Goal: Task Accomplishment & Management: Manage account settings

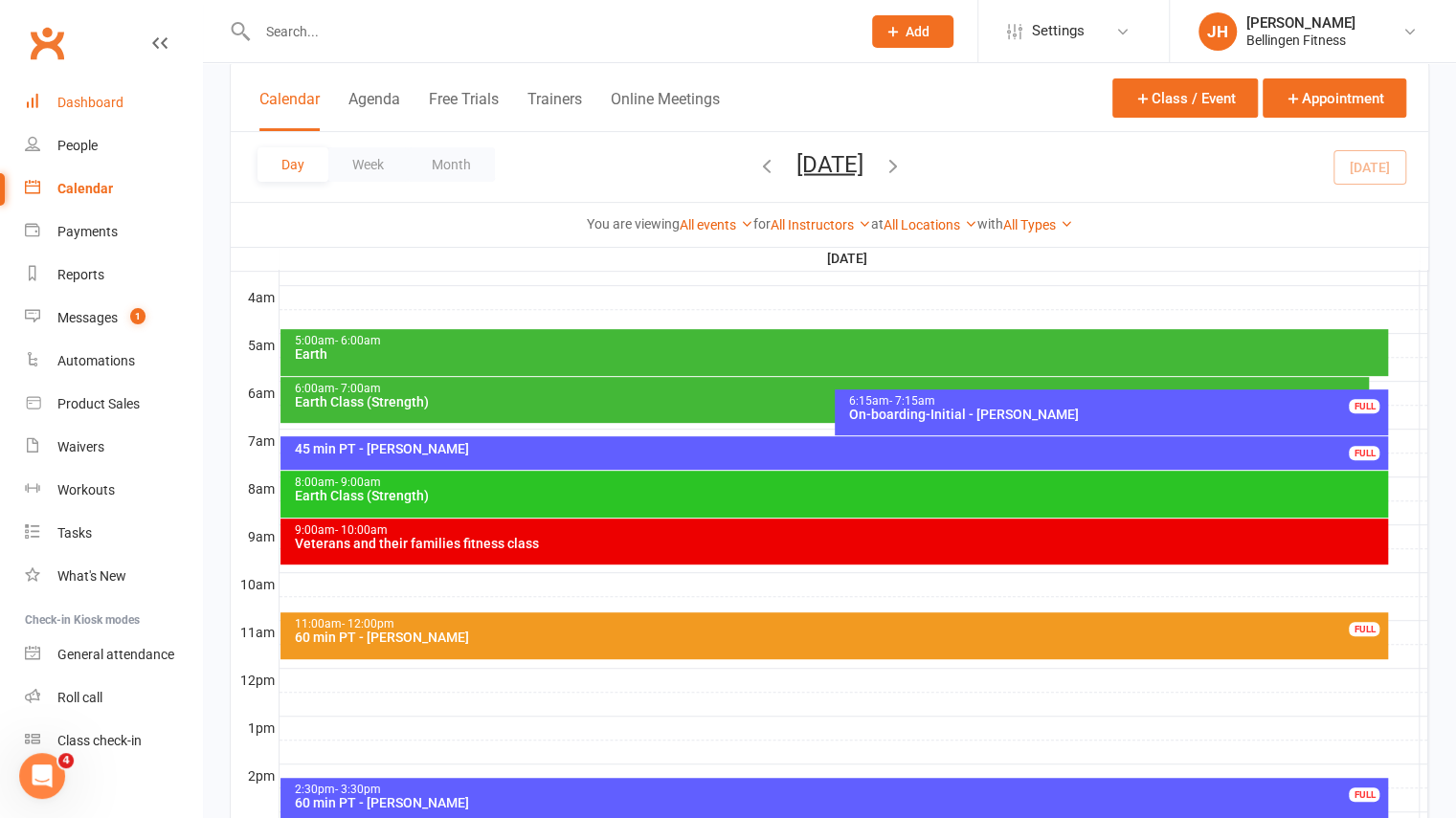
click at [105, 107] on div "Dashboard" at bounding box center [91, 102] width 66 height 15
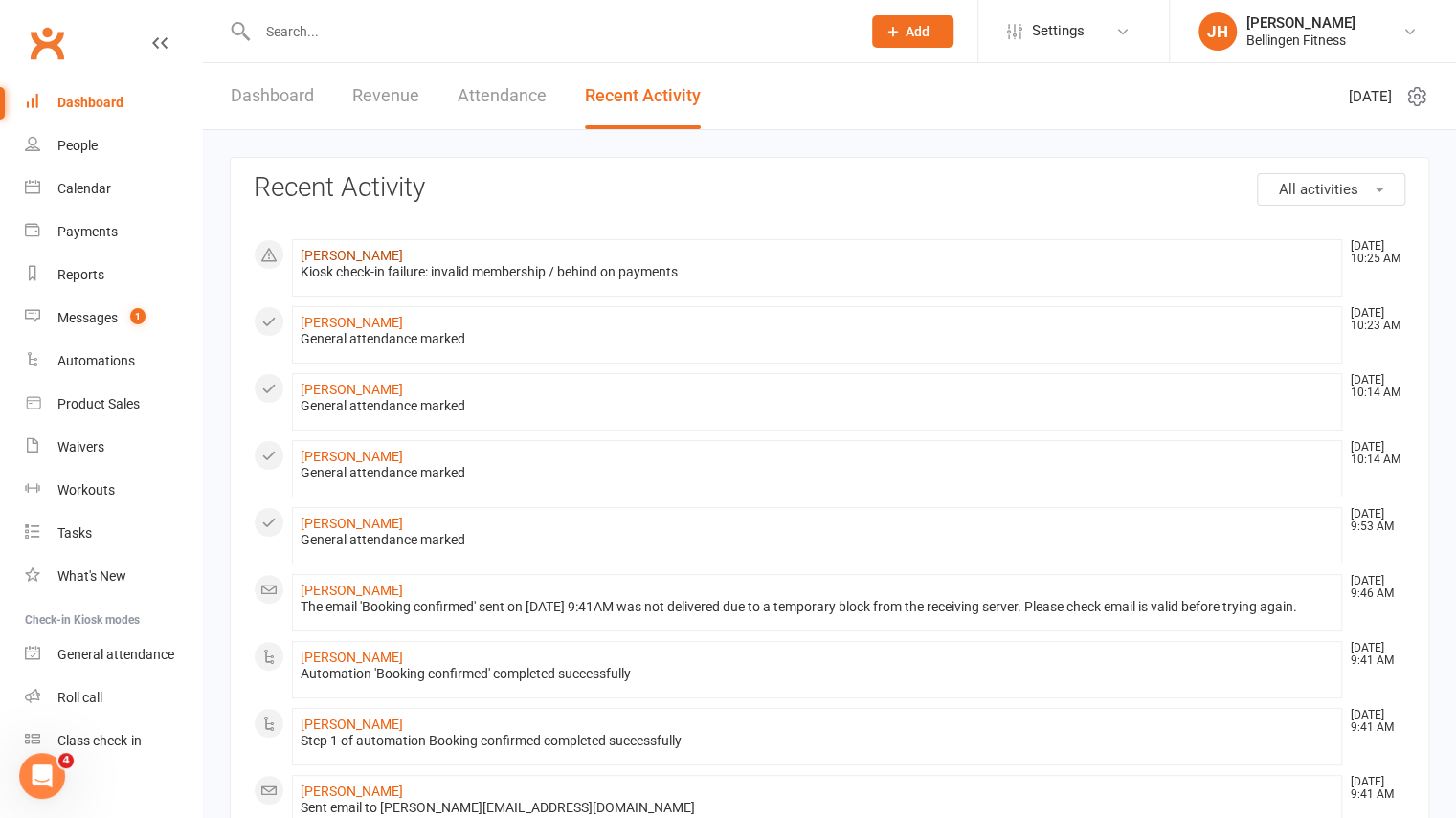
click at [381, 257] on link "[PERSON_NAME]" at bounding box center [352, 255] width 103 height 15
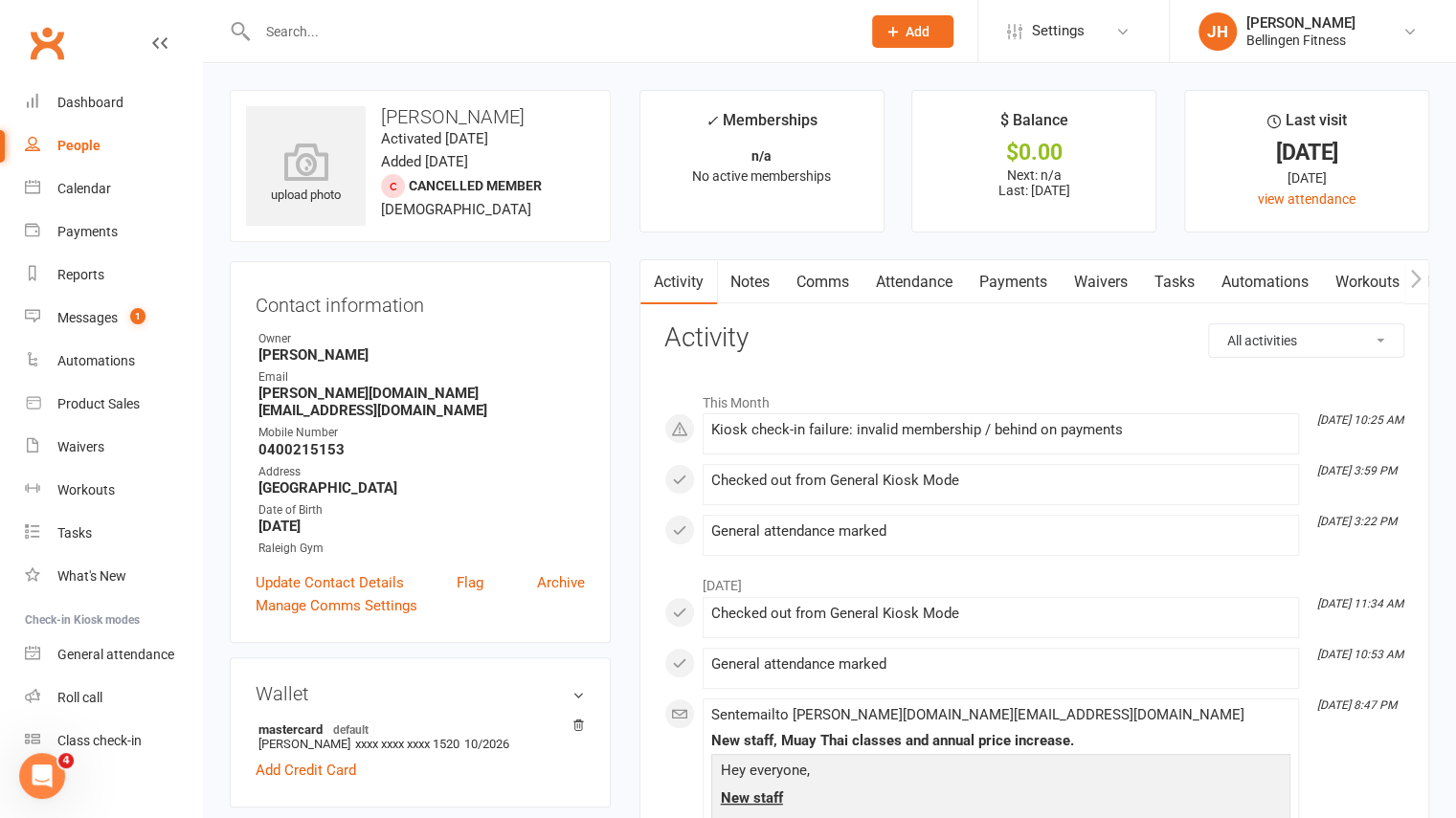
click at [1001, 273] on link "Payments" at bounding box center [1013, 282] width 95 height 44
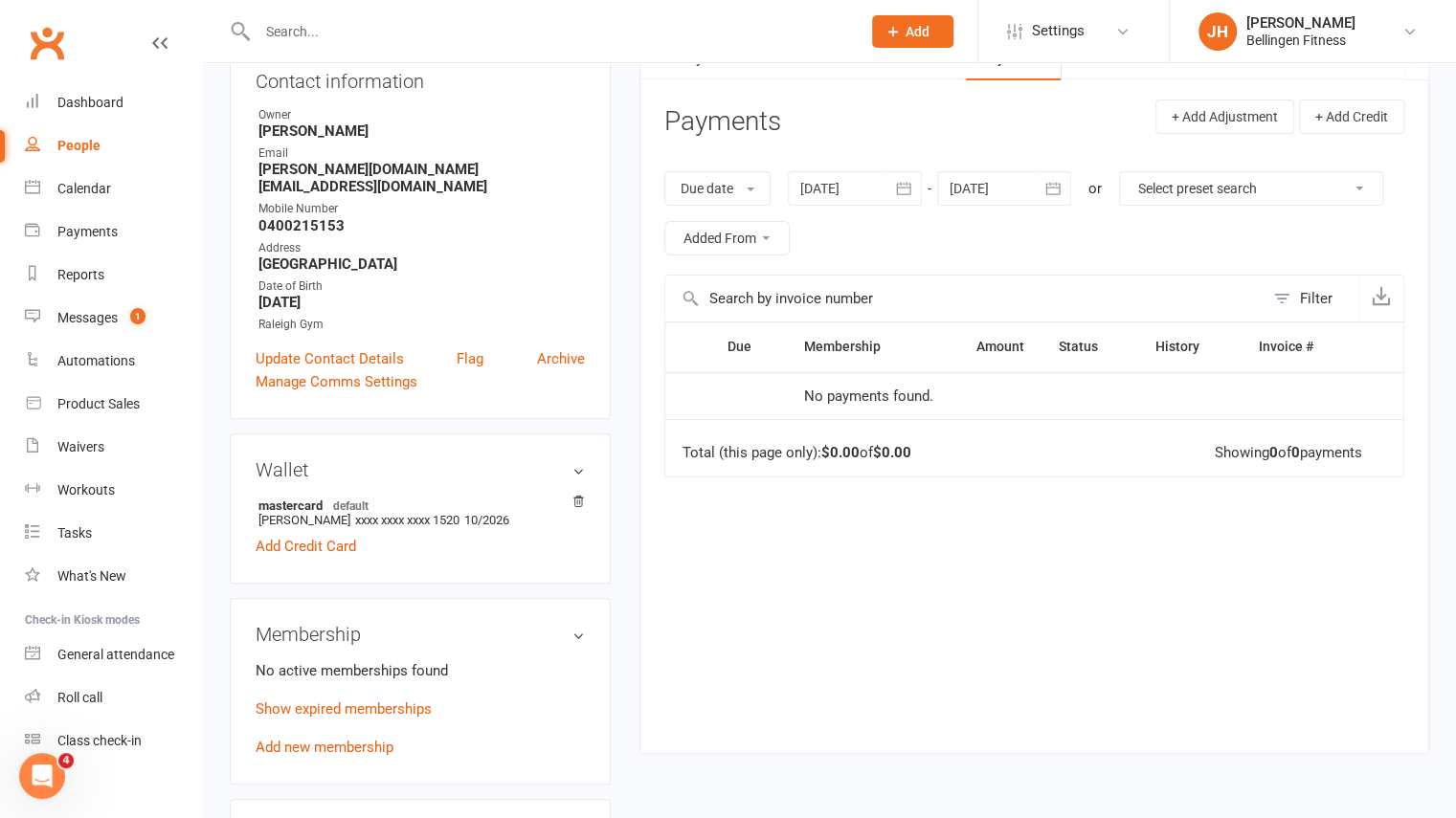
scroll to position [226, 0]
click at [373, 698] on link "Show expired memberships" at bounding box center [343, 706] width 176 height 17
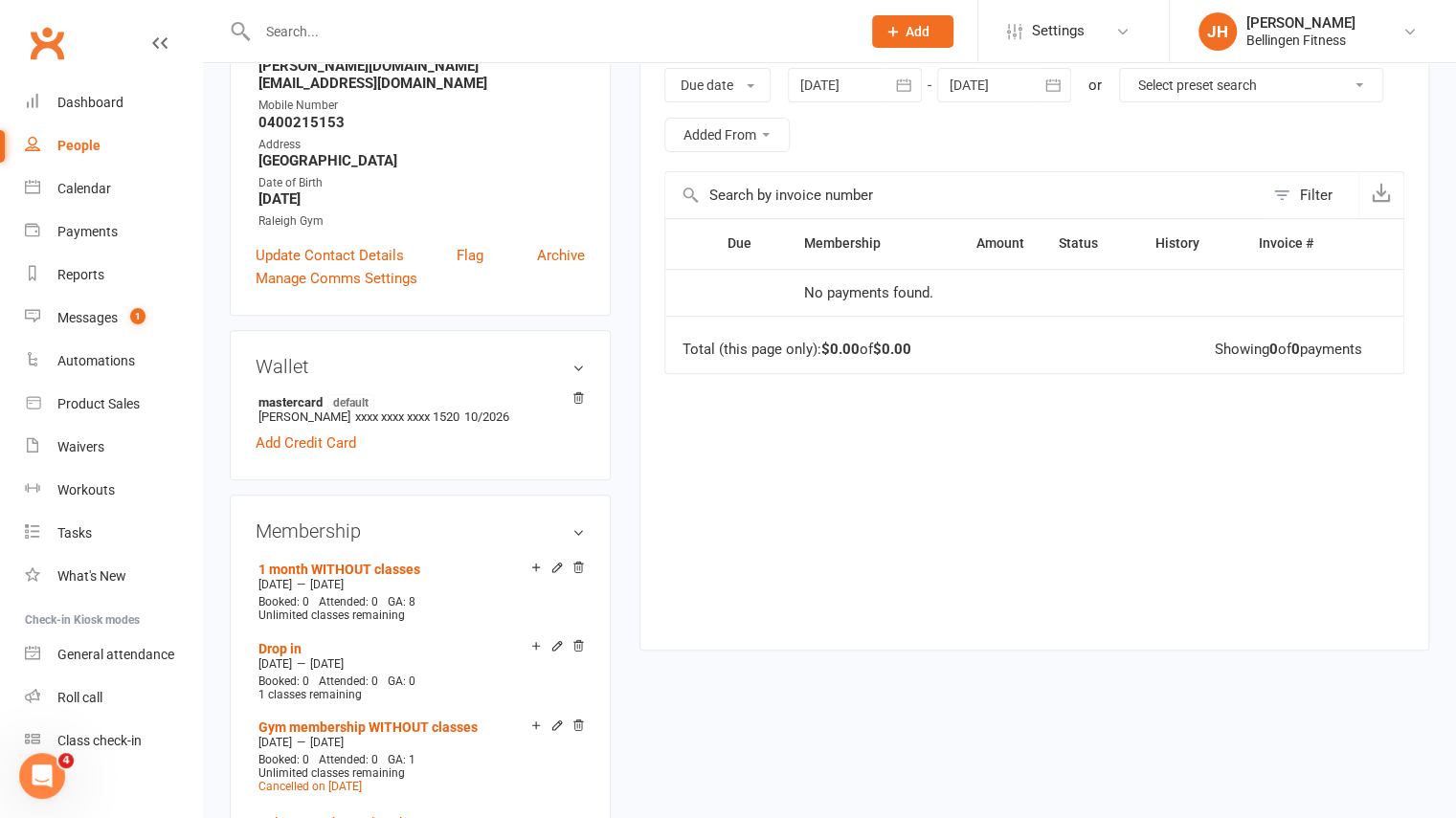
scroll to position [0, 0]
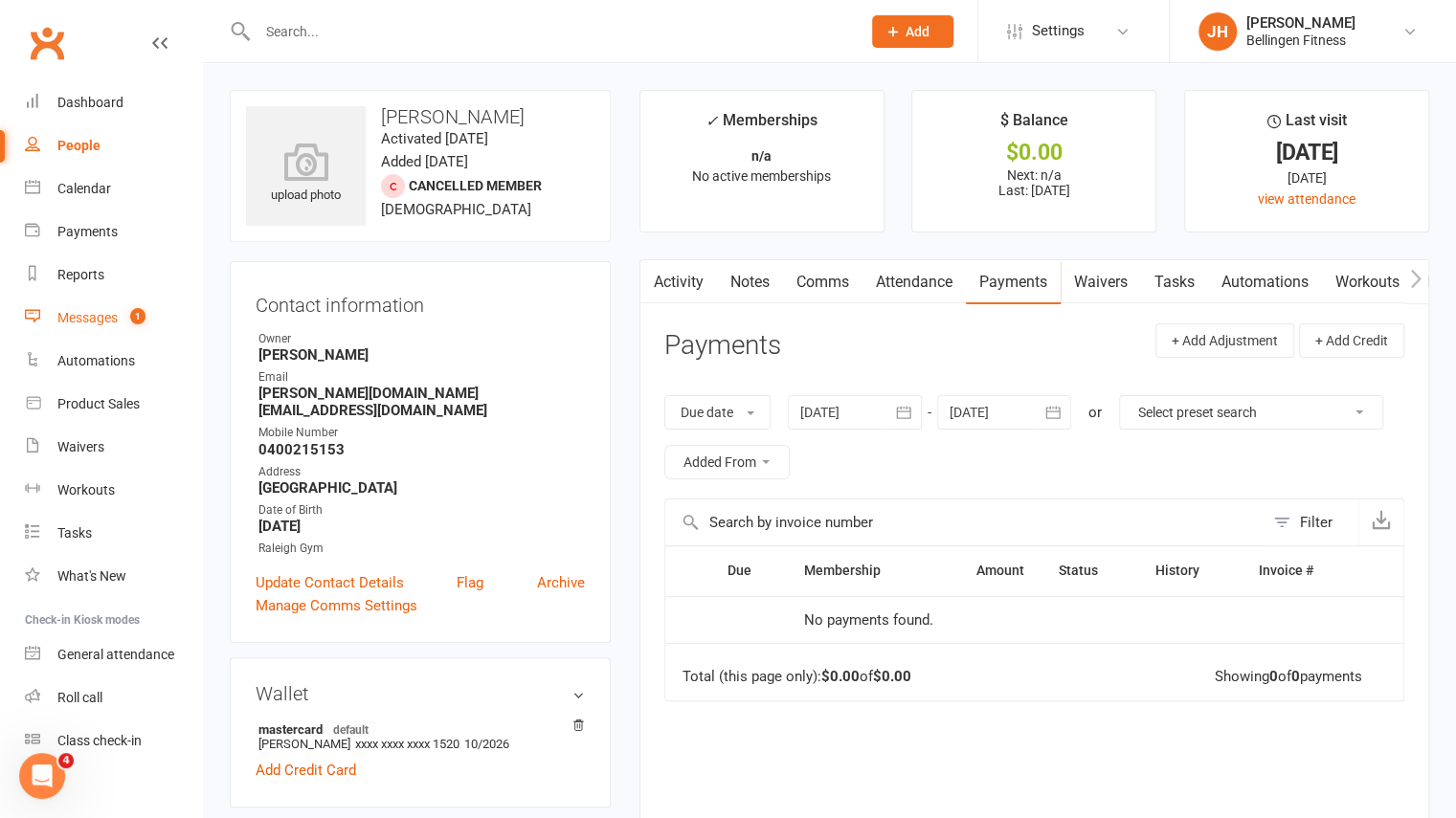
click at [103, 334] on link "Messages 1" at bounding box center [114, 318] width 177 height 43
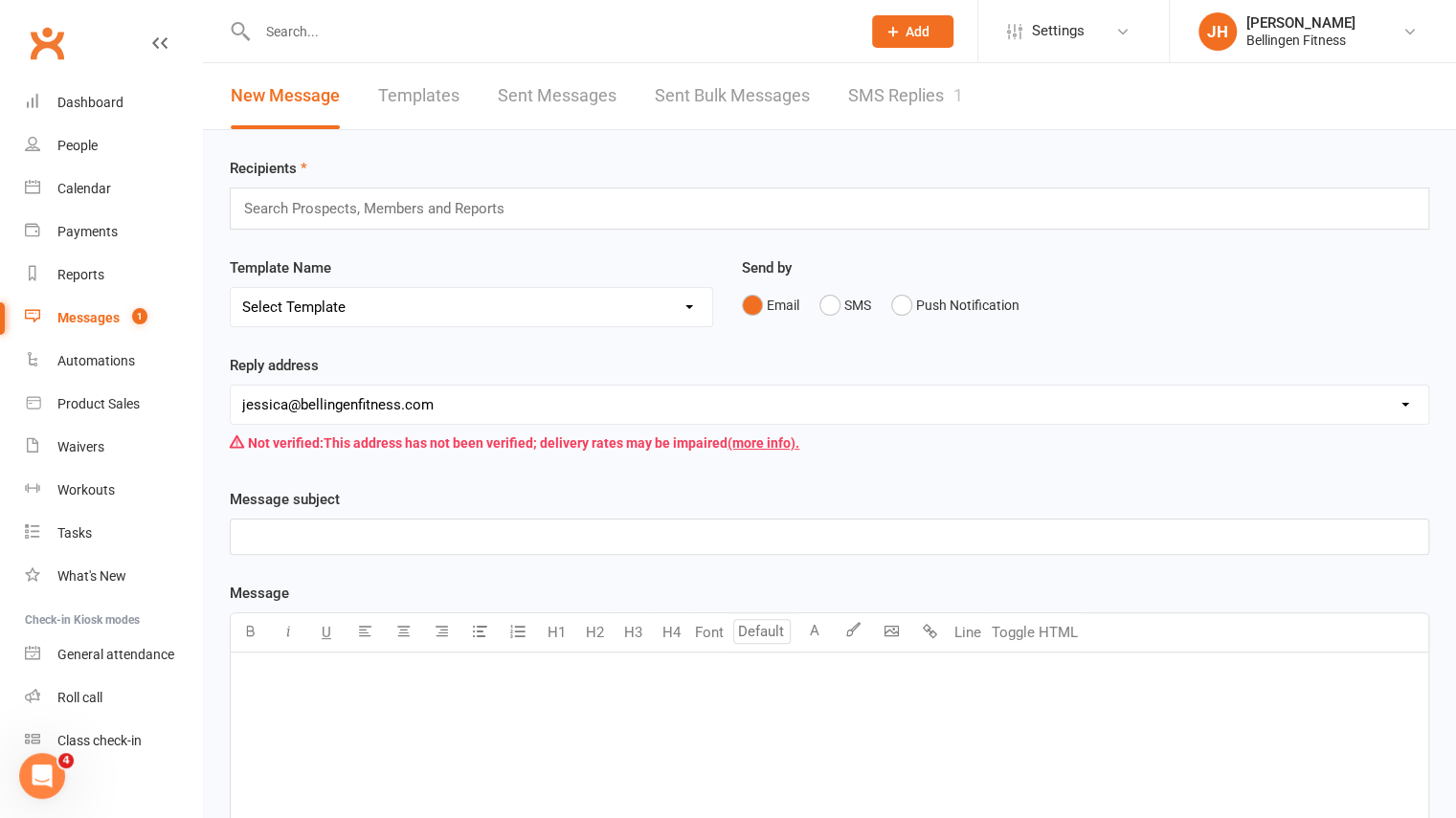
click at [916, 105] on link "SMS Replies 1" at bounding box center [905, 96] width 115 height 66
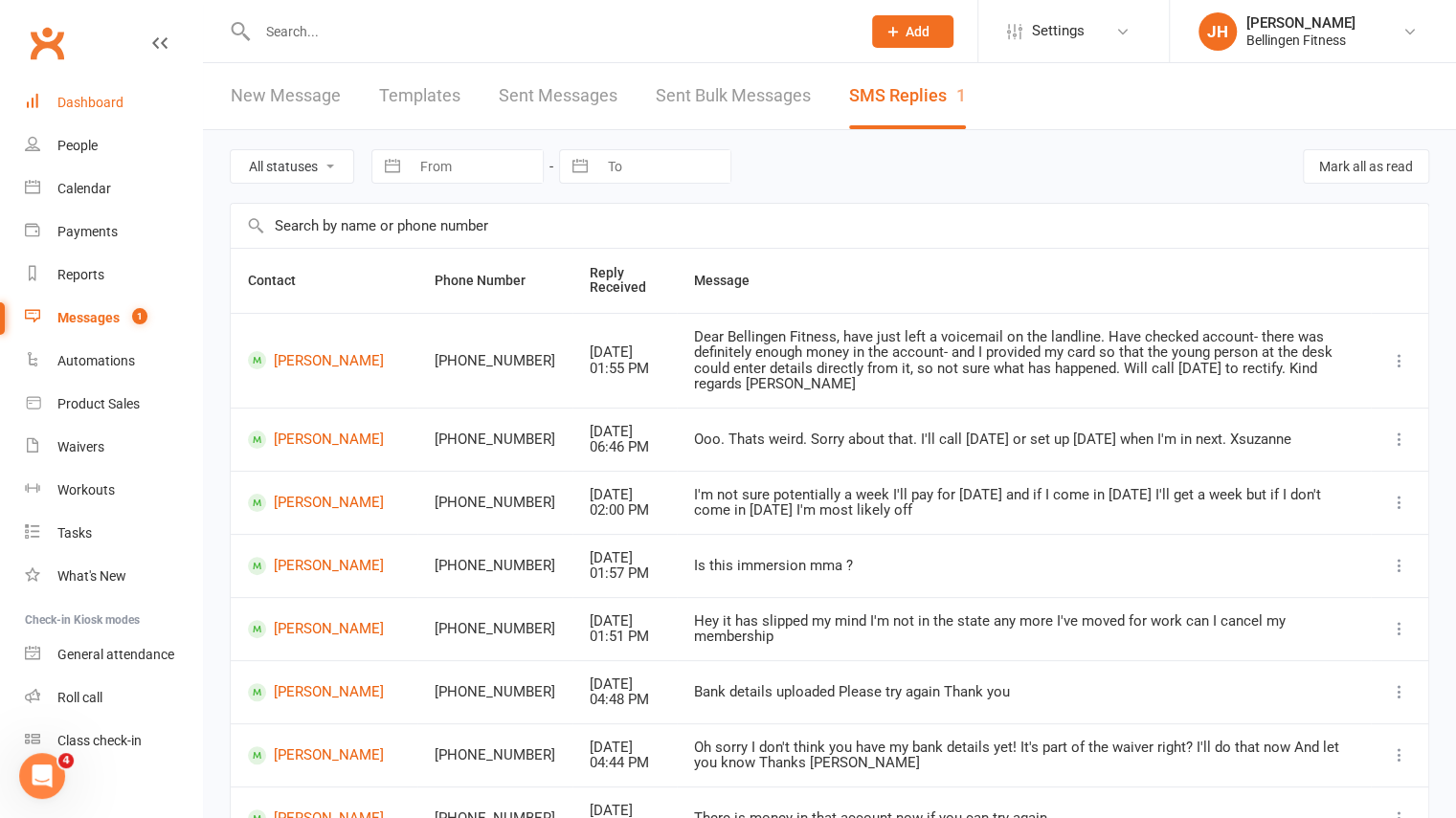
click at [92, 96] on div "Dashboard" at bounding box center [91, 102] width 66 height 15
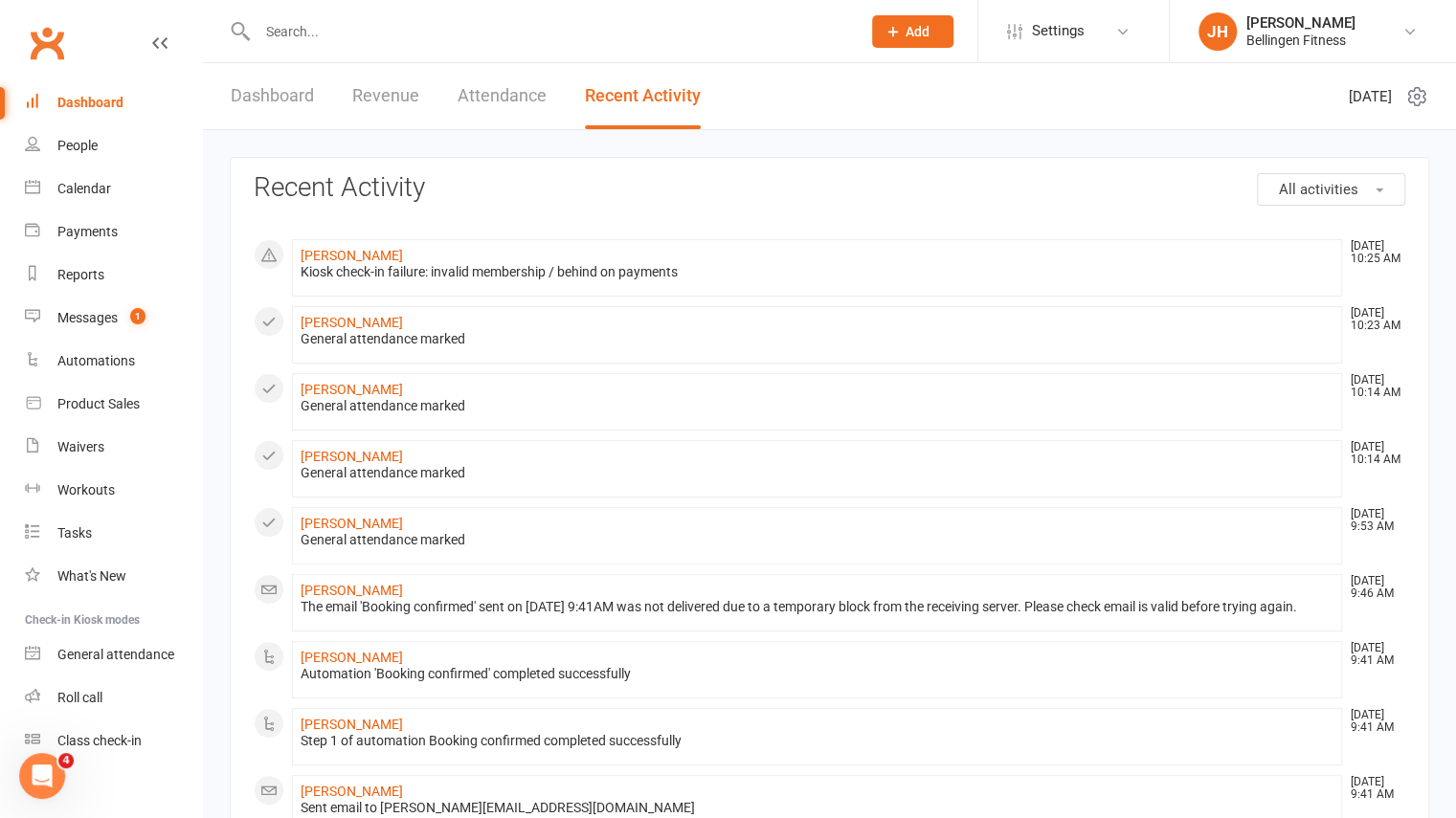
click at [299, 84] on link "Dashboard" at bounding box center [272, 96] width 84 height 66
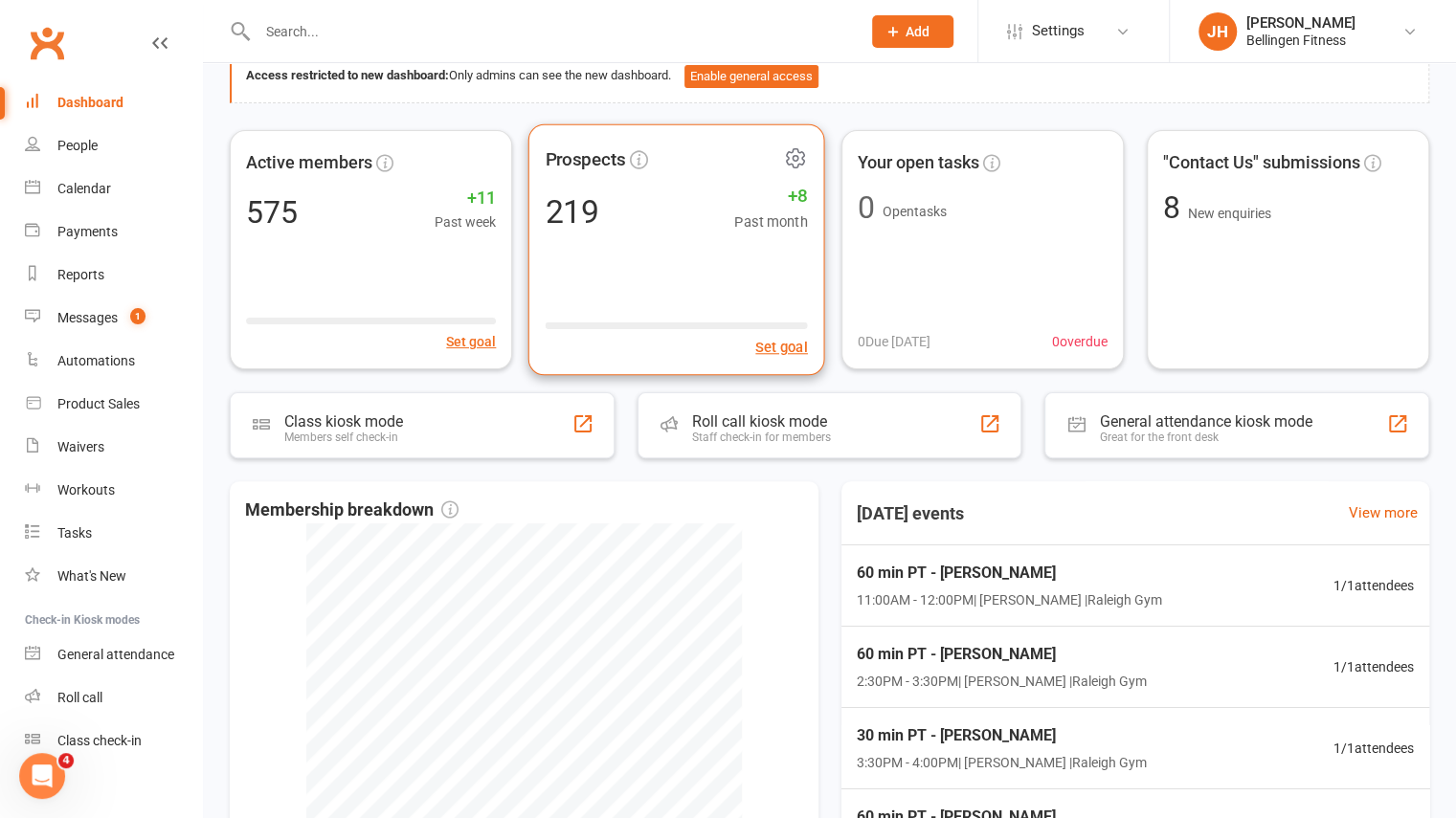
scroll to position [147, 0]
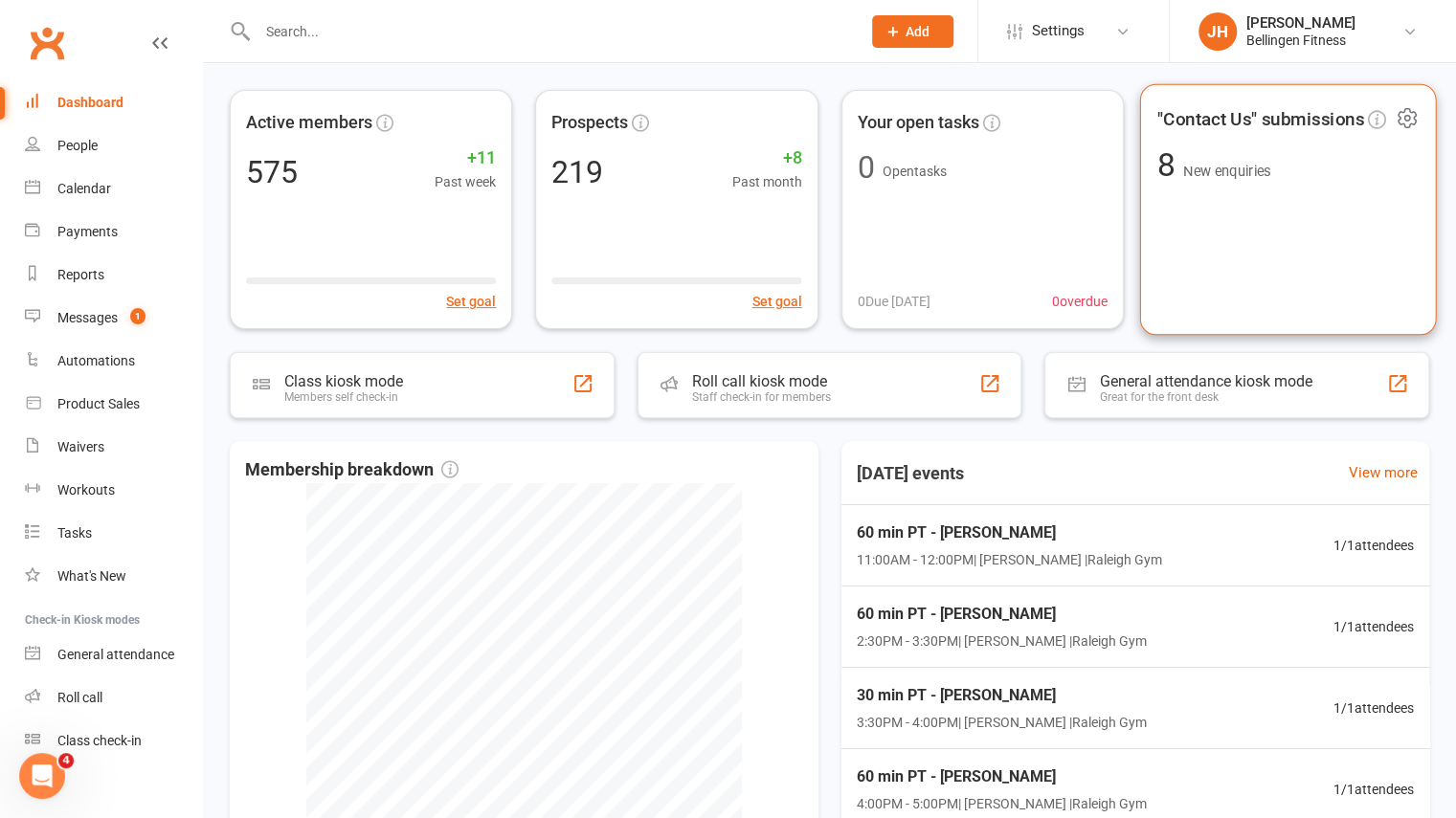
click at [1294, 255] on div ""Contact Us" submissions 8 New enquiries" at bounding box center [1288, 209] width 297 height 252
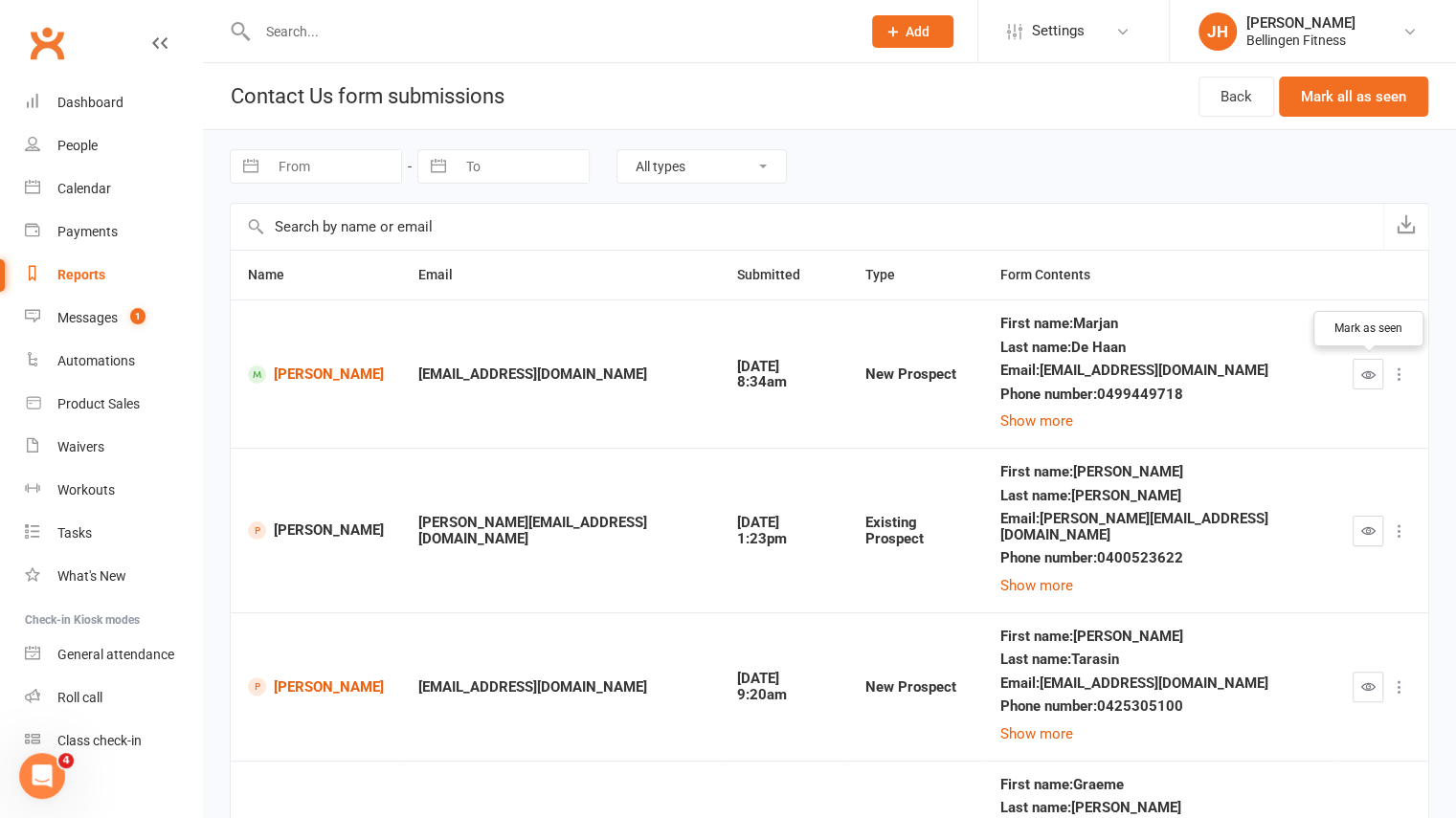
click at [1368, 371] on icon "button" at bounding box center [1367, 375] width 14 height 14
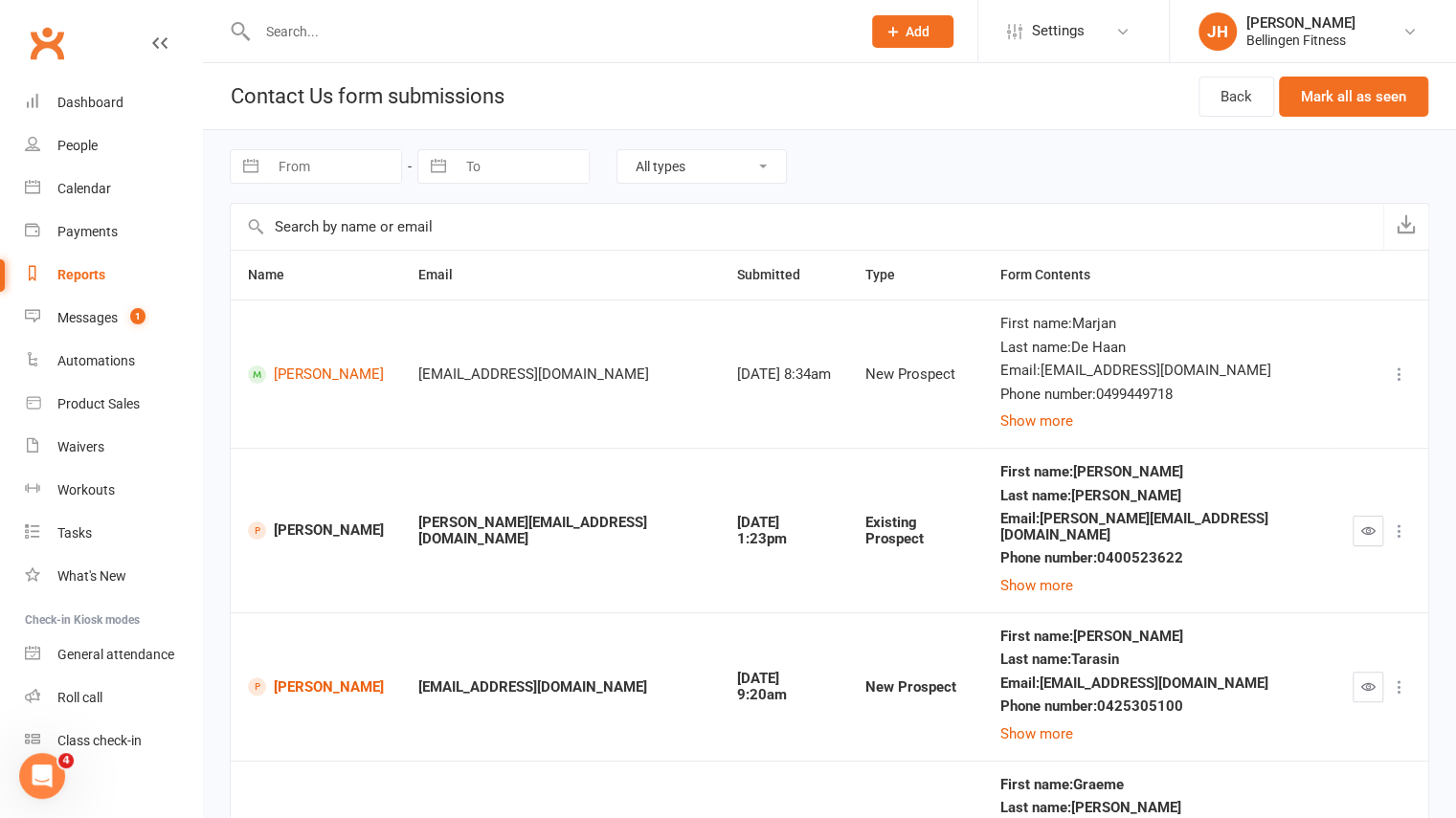
click at [1368, 371] on div at bounding box center [1381, 374] width 59 height 23
click at [1366, 516] on button "button" at bounding box center [1367, 531] width 31 height 31
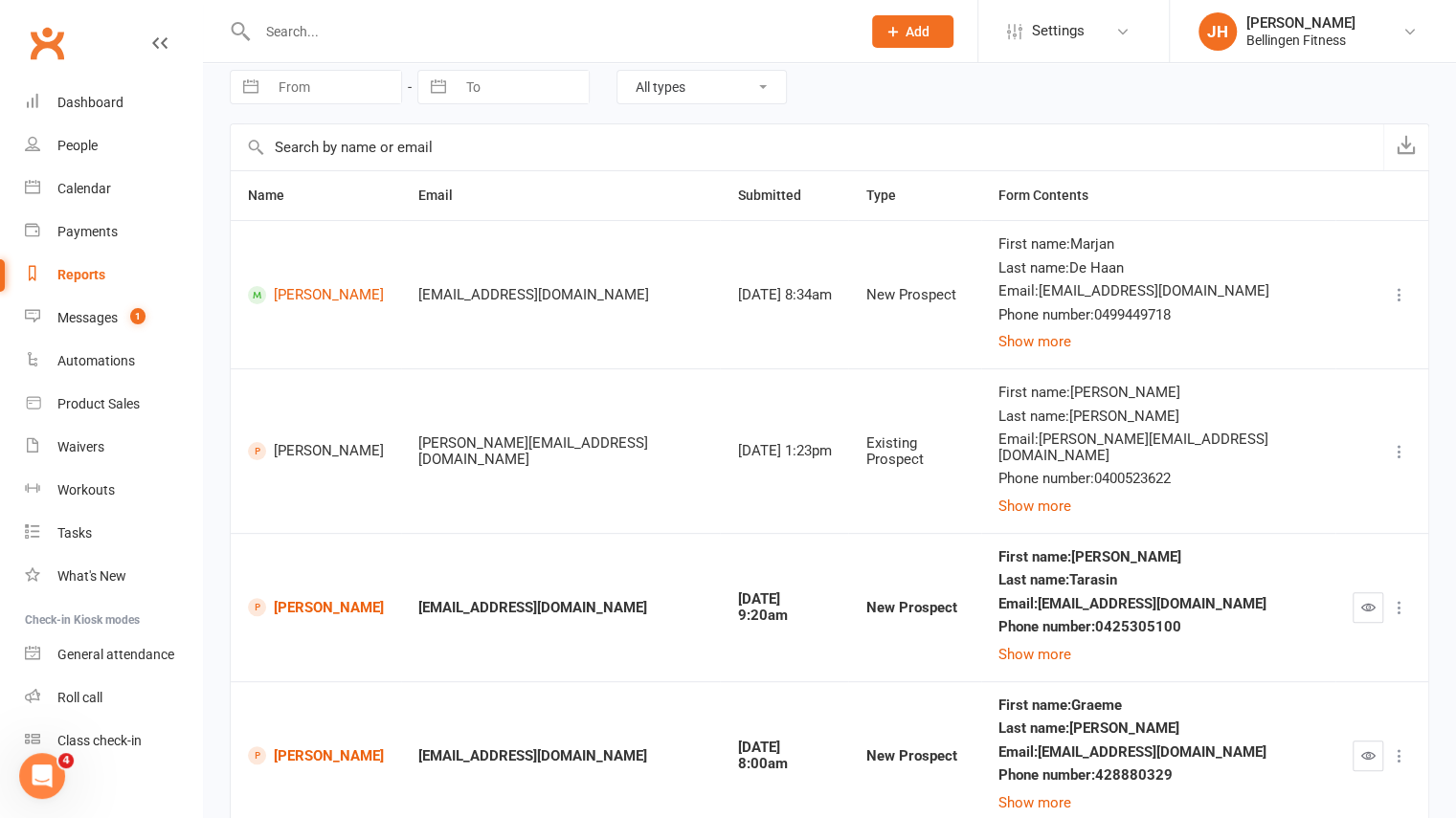
scroll to position [78, 0]
click at [1379, 594] on button "button" at bounding box center [1367, 609] width 31 height 31
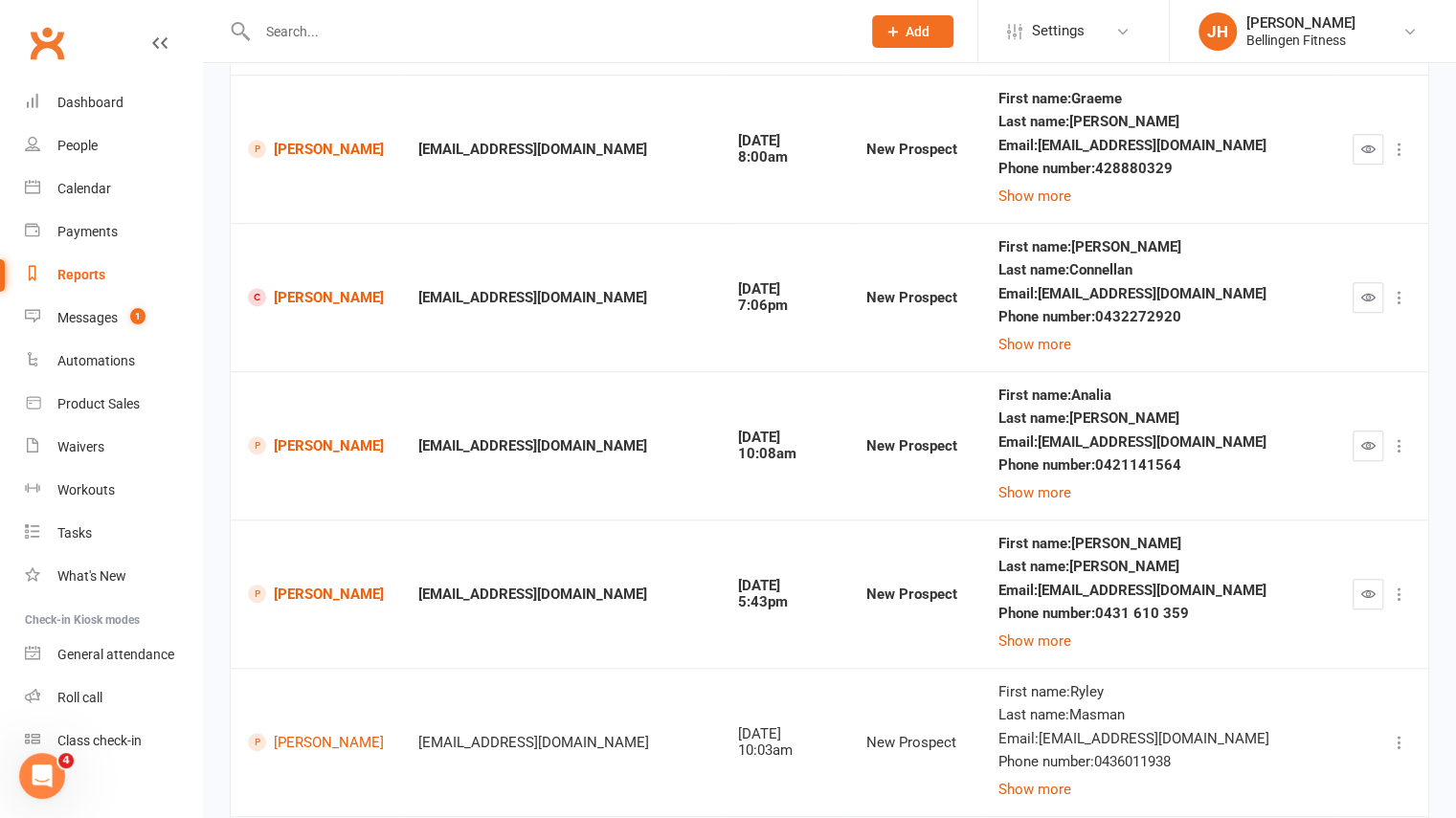
scroll to position [686, 0]
click at [1359, 578] on button "button" at bounding box center [1367, 593] width 31 height 31
